Goal: Navigation & Orientation: Understand site structure

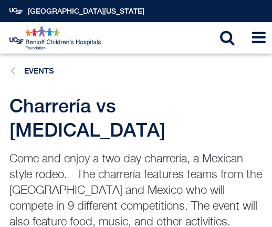
scroll to position [11, 0]
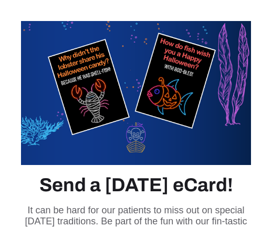
scroll to position [11, 0]
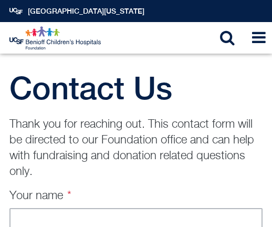
scroll to position [11, 0]
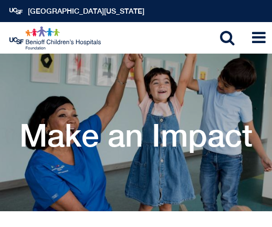
scroll to position [11, 0]
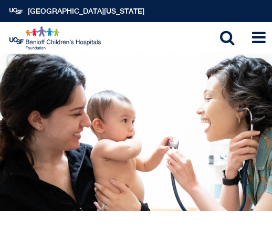
scroll to position [11, 0]
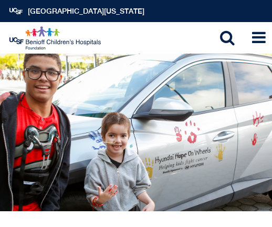
scroll to position [11, 0]
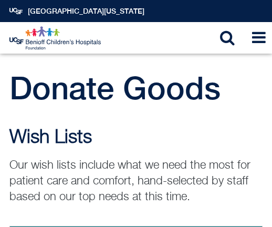
scroll to position [11, 0]
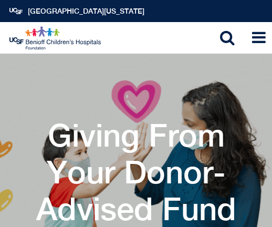
scroll to position [11, 0]
